Goal: Communication & Community: Answer question/provide support

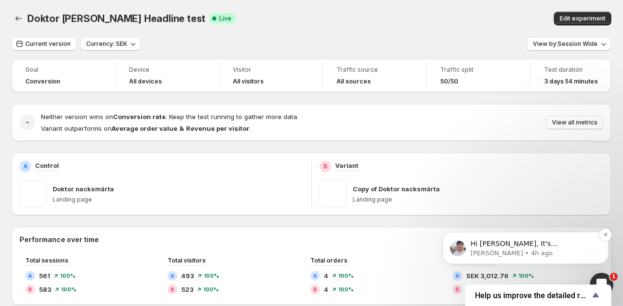
click at [527, 254] on p "Antony • 4h ago" at bounding box center [534, 253] width 126 height 9
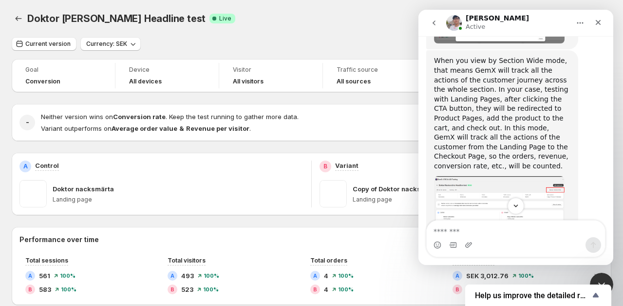
scroll to position [2999, 0]
click at [526, 251] on img "Antony says…" at bounding box center [499, 284] width 131 height 66
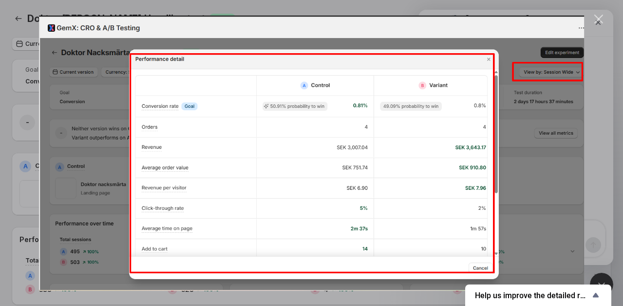
click at [550, 142] on img "Close" at bounding box center [312, 152] width 546 height 275
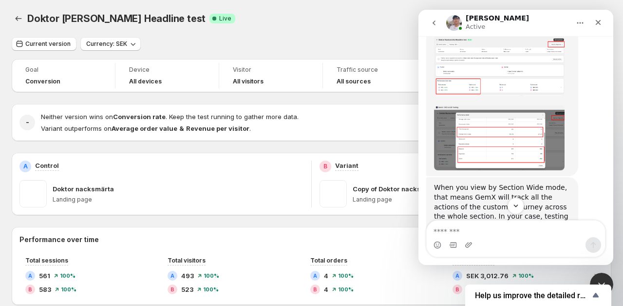
scroll to position [3141, 0]
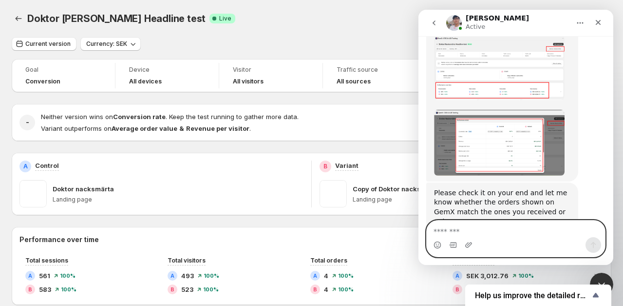
click at [465, 233] on textarea "Message…" at bounding box center [516, 228] width 178 height 17
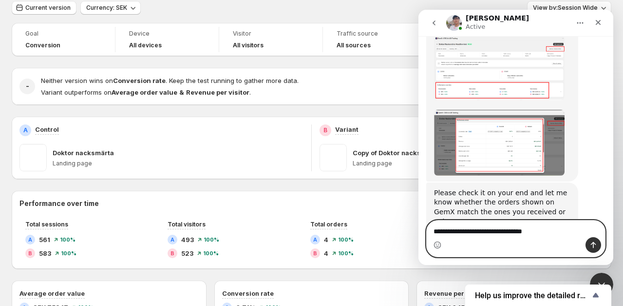
scroll to position [35, 0]
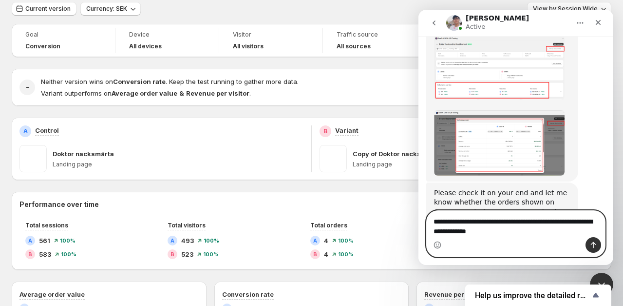
type textarea "**********"
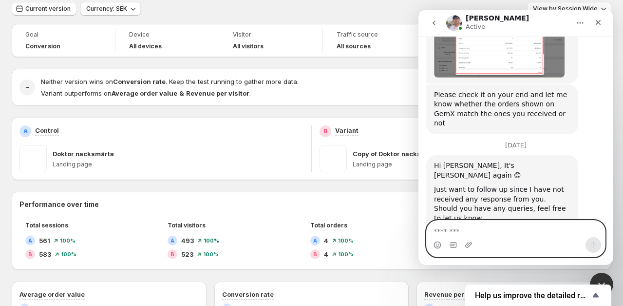
scroll to position [3240, 0]
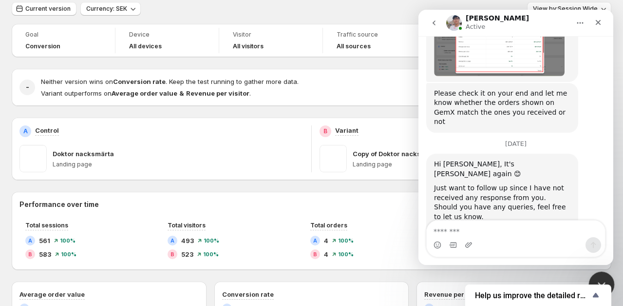
click at [604, 274] on div "Close Intercom Messenger" at bounding box center [600, 282] width 23 height 23
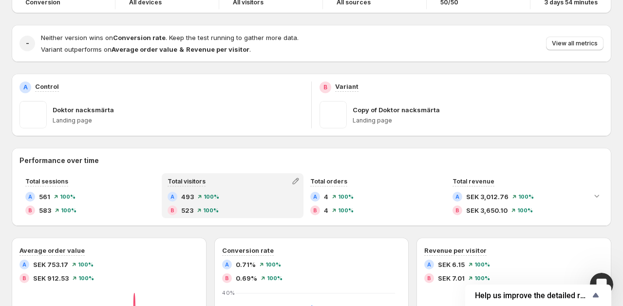
scroll to position [62, 0]
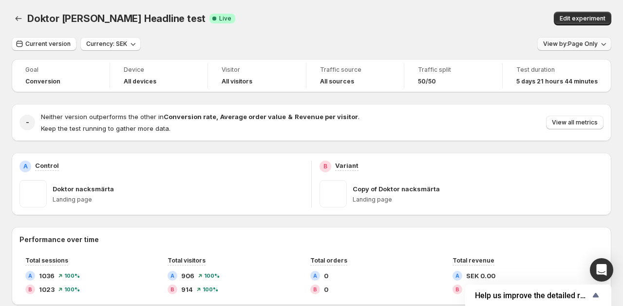
click at [582, 41] on span "View by: Page Only" at bounding box center [570, 44] width 55 height 8
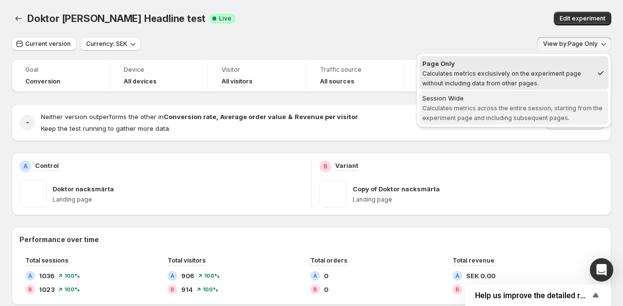
click at [542, 103] on span "Session Wide Calculates metrics across the entire session, starting from the ex…" at bounding box center [513, 107] width 183 height 29
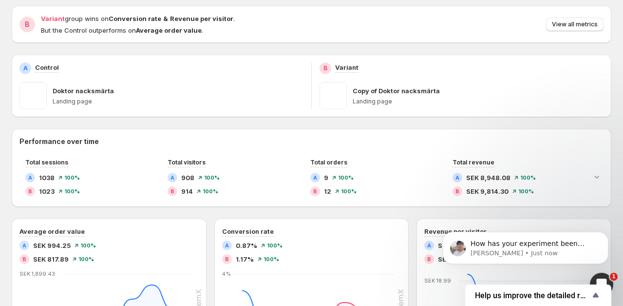
scroll to position [100, 0]
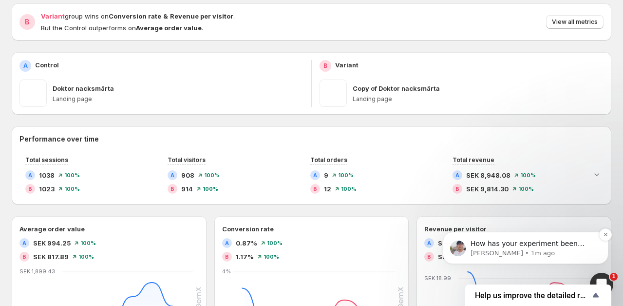
click at [532, 243] on p "How has your experiment been going lately?" at bounding box center [534, 244] width 126 height 10
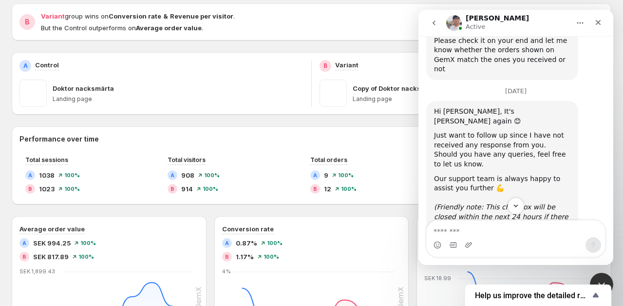
scroll to position [3320, 0]
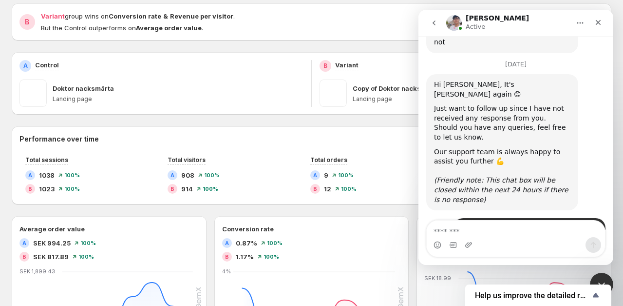
click at [500, 241] on div "Intercom messenger" at bounding box center [516, 245] width 178 height 16
click at [486, 233] on textarea "Message…" at bounding box center [516, 228] width 178 height 17
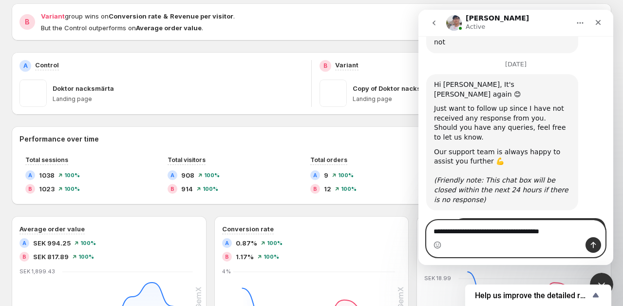
type textarea "**********"
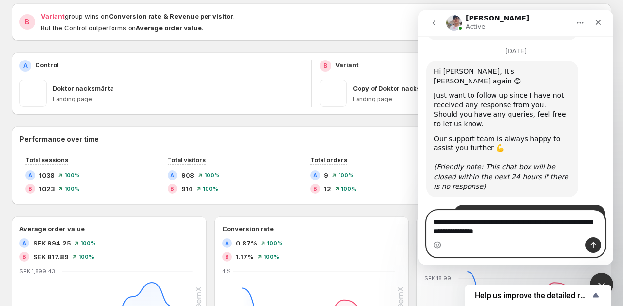
scroll to position [3342, 0]
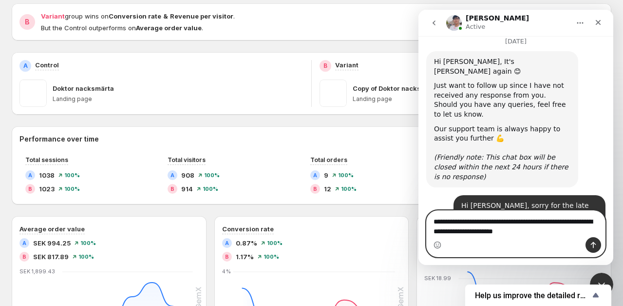
type textarea "**********"
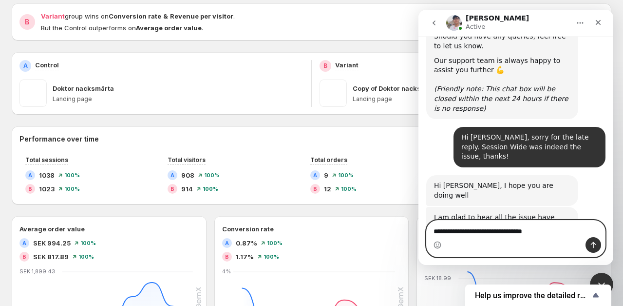
scroll to position [3411, 0]
type textarea "**********"
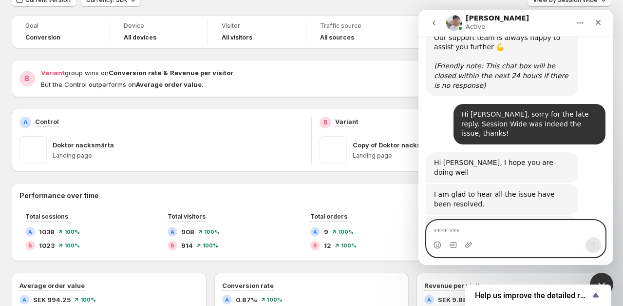
scroll to position [0, 0]
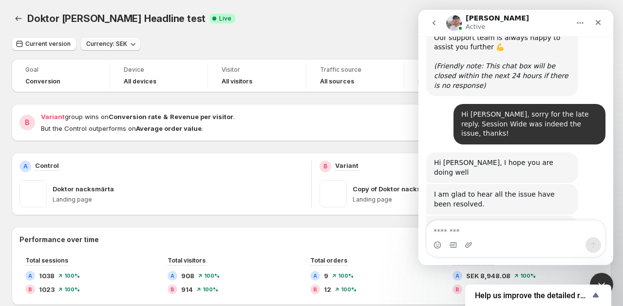
click at [134, 46] on icon "button" at bounding box center [133, 44] width 10 height 10
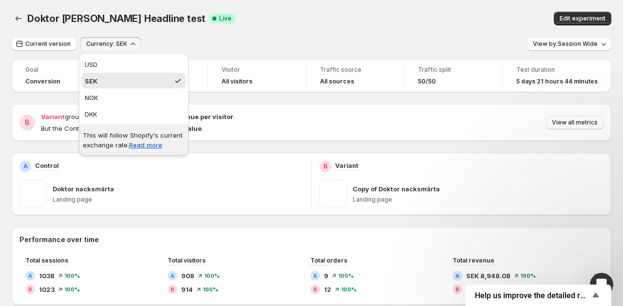
scroll to position [2700, 0]
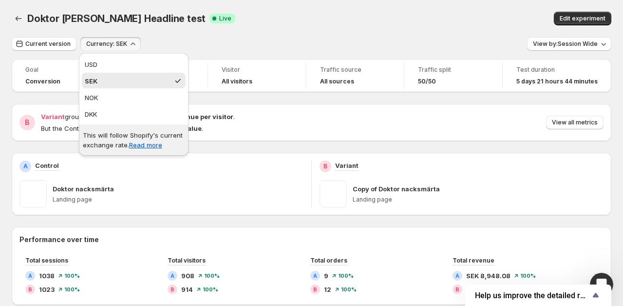
click at [134, 45] on icon "button" at bounding box center [133, 44] width 10 height 10
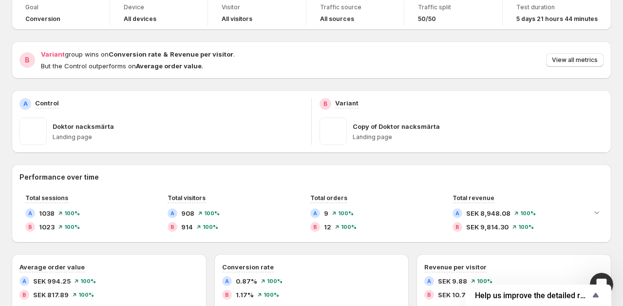
scroll to position [0, 0]
